Goal: Information Seeking & Learning: Get advice/opinions

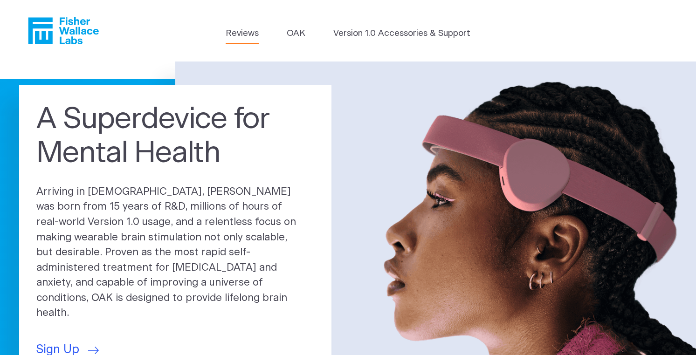
click at [243, 35] on link "Reviews" at bounding box center [242, 33] width 33 height 13
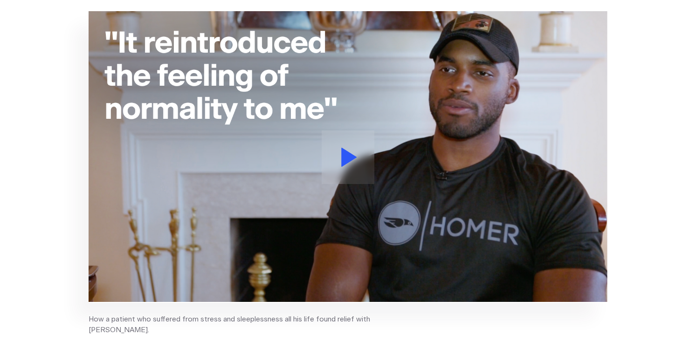
scroll to position [185, 0]
